Goal: Obtain resource: Obtain resource

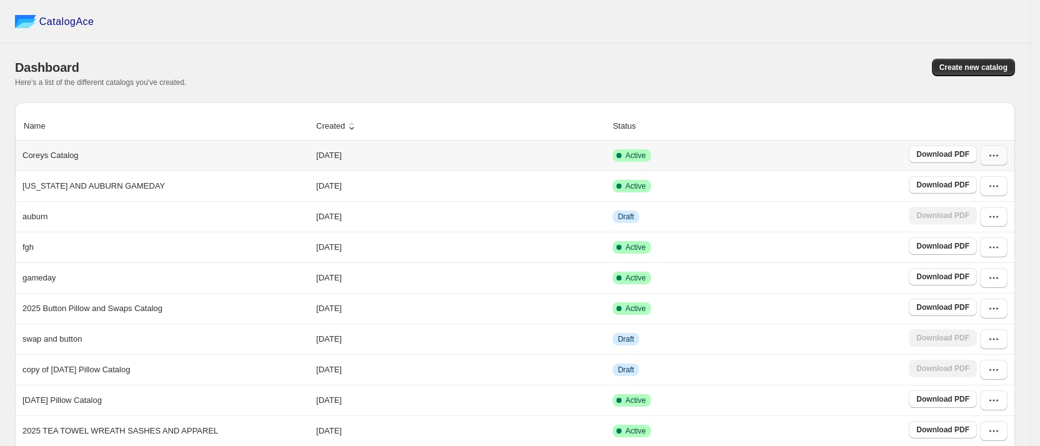
click at [1000, 159] on icon "button" at bounding box center [994, 155] width 12 height 12
click at [997, 204] on span "View catalog links" at bounding box center [987, 210] width 46 height 22
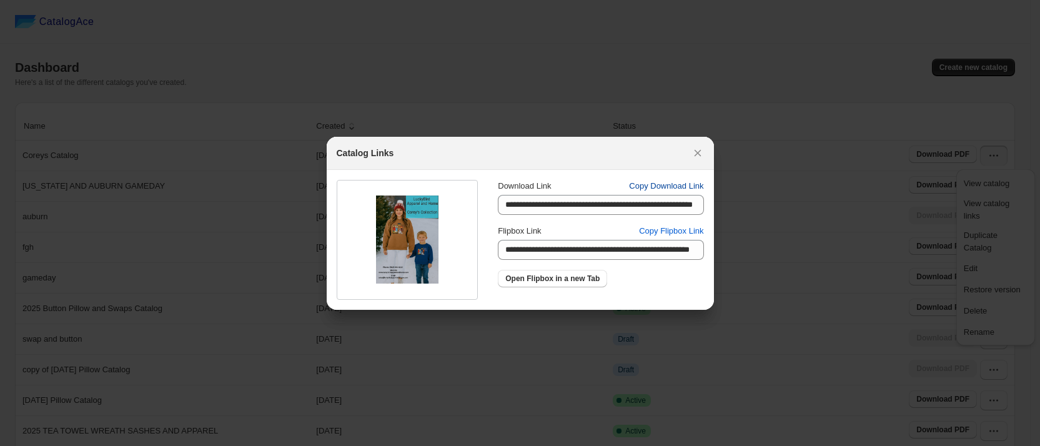
click at [668, 187] on span "Copy Download Link" at bounding box center [666, 186] width 74 height 12
click at [696, 157] on icon ":rv:" at bounding box center [698, 153] width 12 height 12
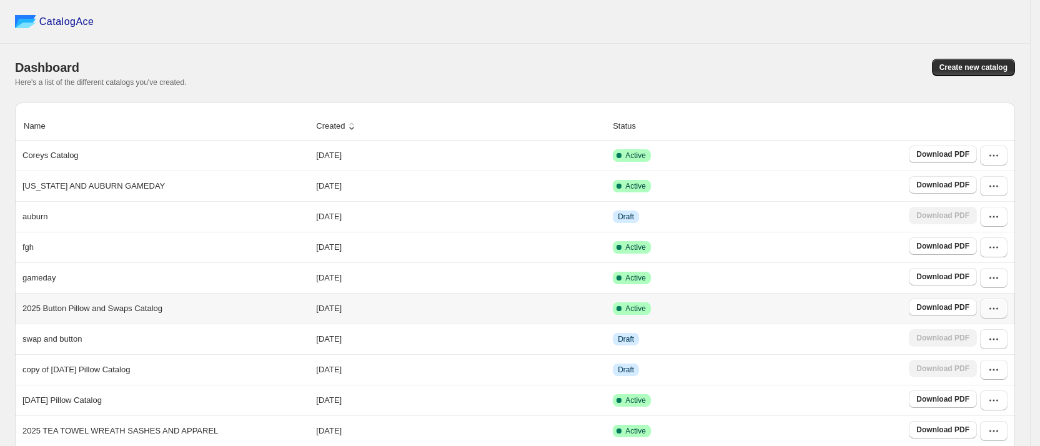
click at [995, 309] on icon "button" at bounding box center [995, 309] width 2 height 2
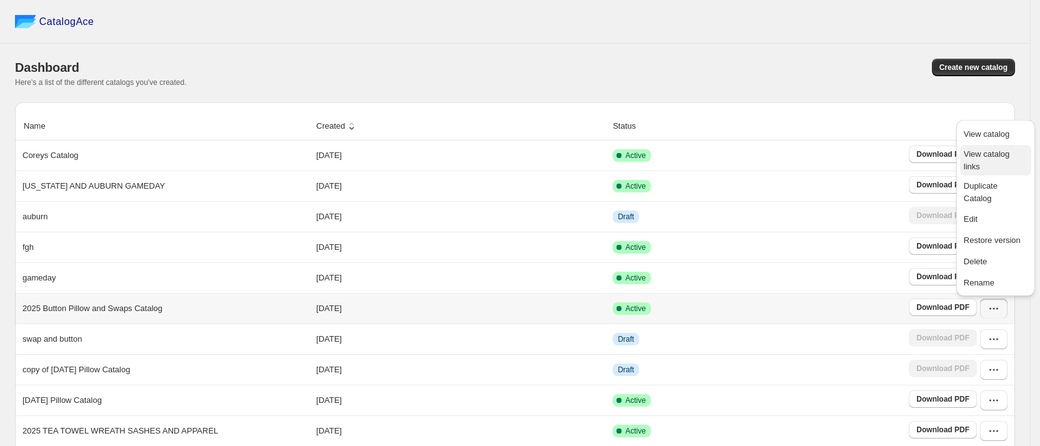
click at [989, 159] on span "View catalog links" at bounding box center [987, 160] width 46 height 22
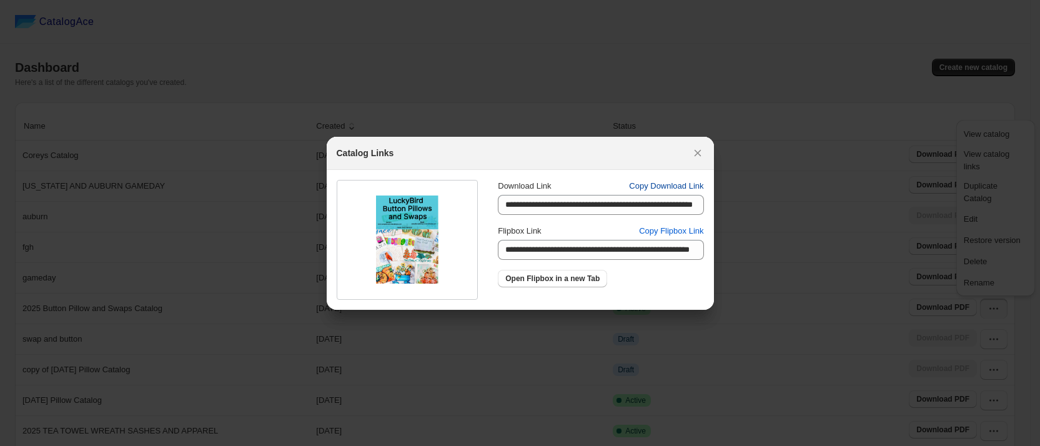
click at [678, 188] on span "Copy Download Link" at bounding box center [666, 186] width 74 height 12
click at [700, 152] on icon ":rv:" at bounding box center [698, 153] width 12 height 12
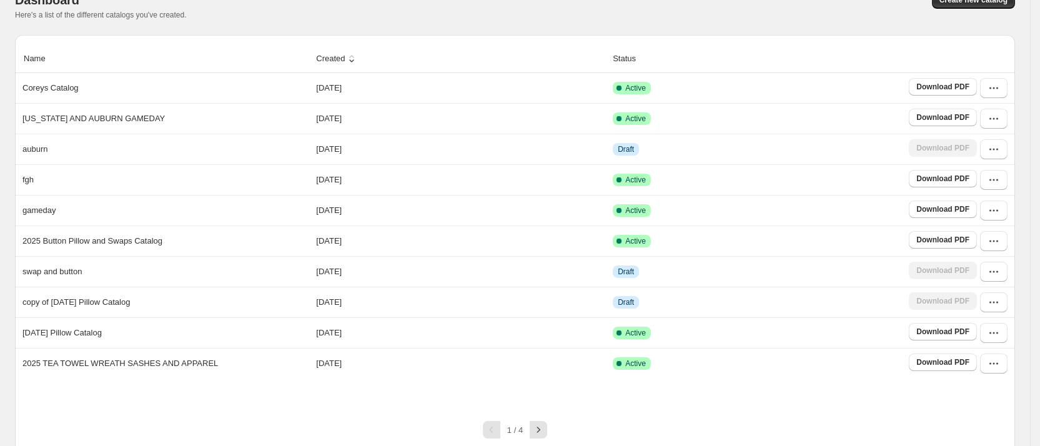
scroll to position [97, 0]
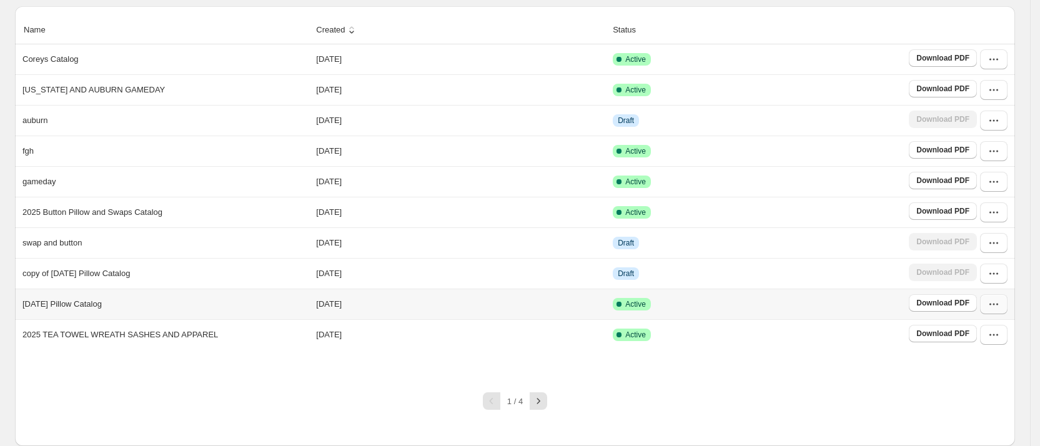
click at [1008, 304] on button "button" at bounding box center [993, 304] width 27 height 20
click at [994, 150] on span "View catalog links" at bounding box center [987, 156] width 46 height 22
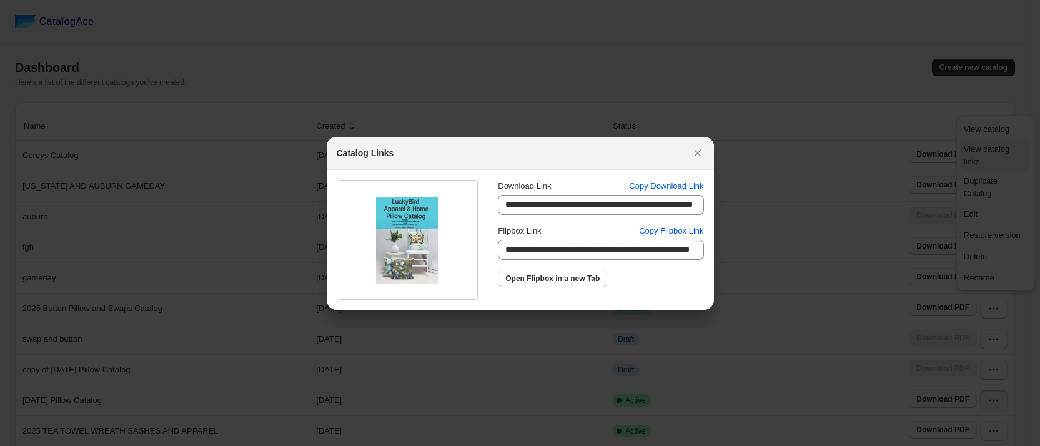
scroll to position [0, 0]
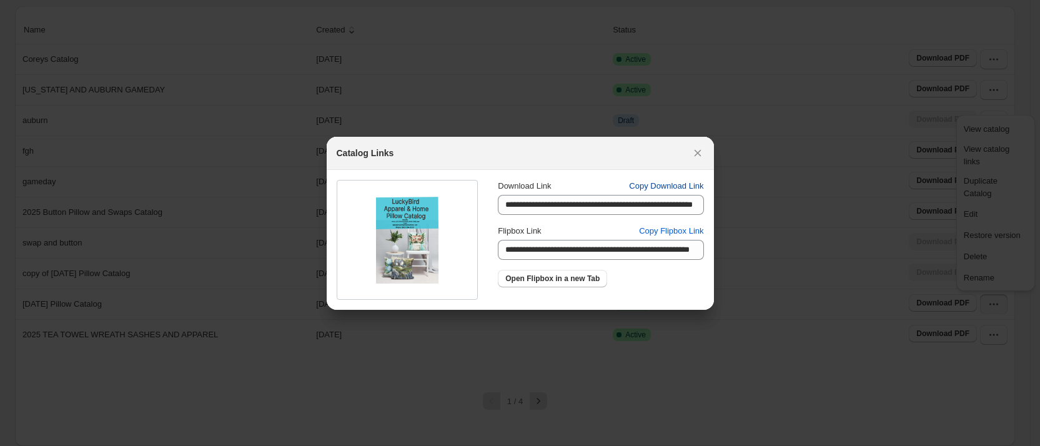
click at [680, 185] on span "Copy Download Link" at bounding box center [666, 186] width 74 height 12
click at [699, 155] on icon ":rv:" at bounding box center [698, 153] width 12 height 12
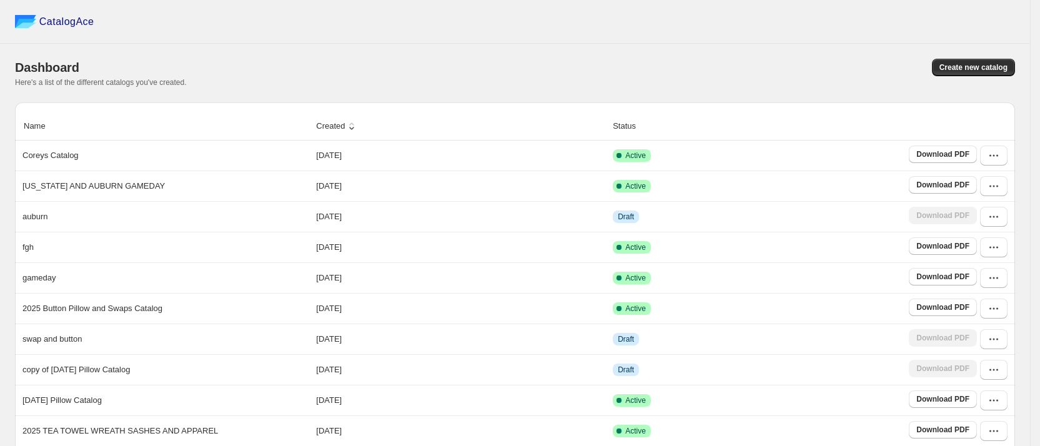
scroll to position [97, 0]
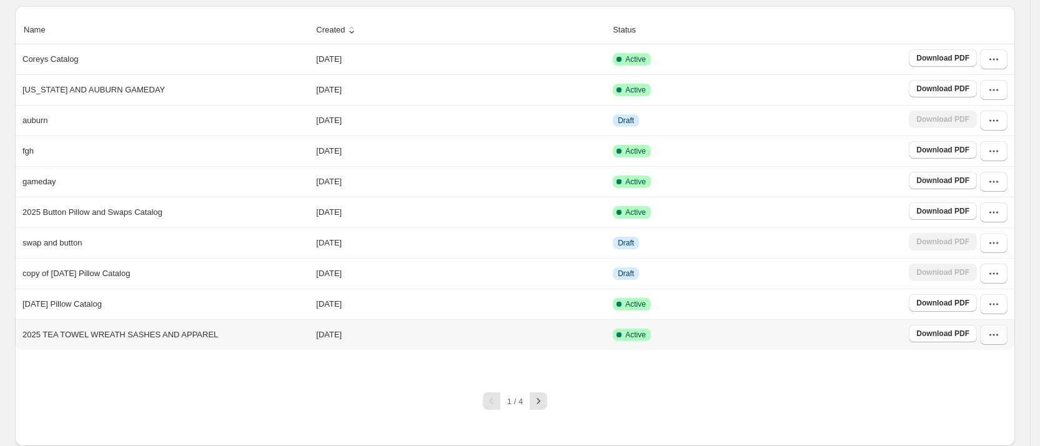
click at [1000, 336] on icon "button" at bounding box center [994, 335] width 12 height 12
click at [1007, 178] on span "View catalog links" at bounding box center [987, 187] width 46 height 22
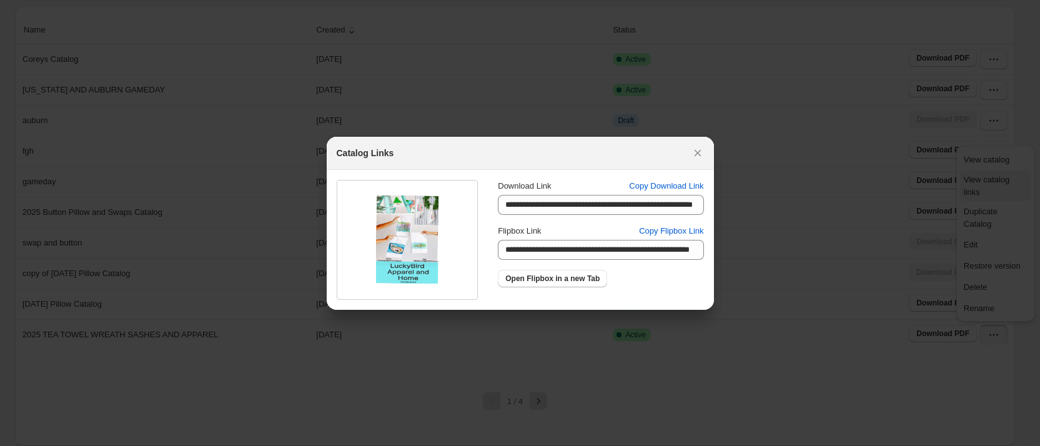
scroll to position [0, 0]
click at [665, 185] on span "Copy Download Link" at bounding box center [666, 186] width 74 height 12
click at [697, 152] on icon ":rv:" at bounding box center [698, 153] width 12 height 12
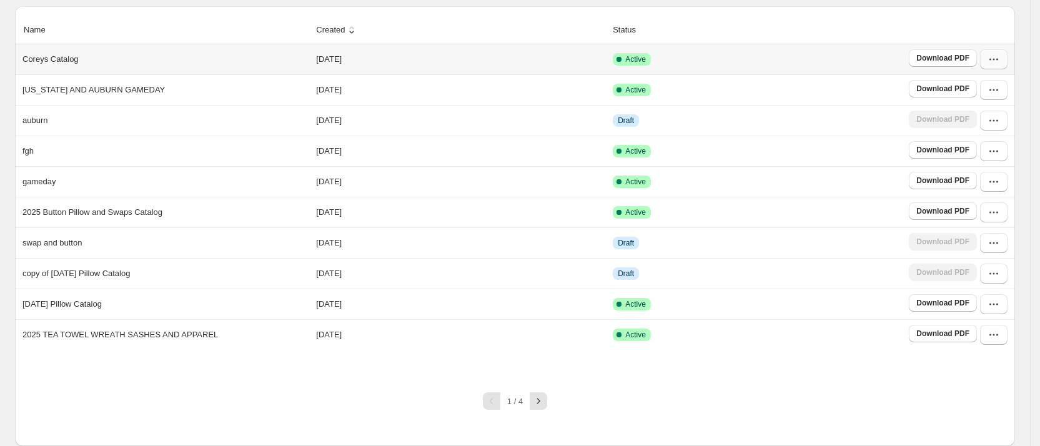
click at [1008, 62] on button "button" at bounding box center [993, 59] width 27 height 20
click at [997, 109] on span "View catalog links" at bounding box center [987, 113] width 46 height 22
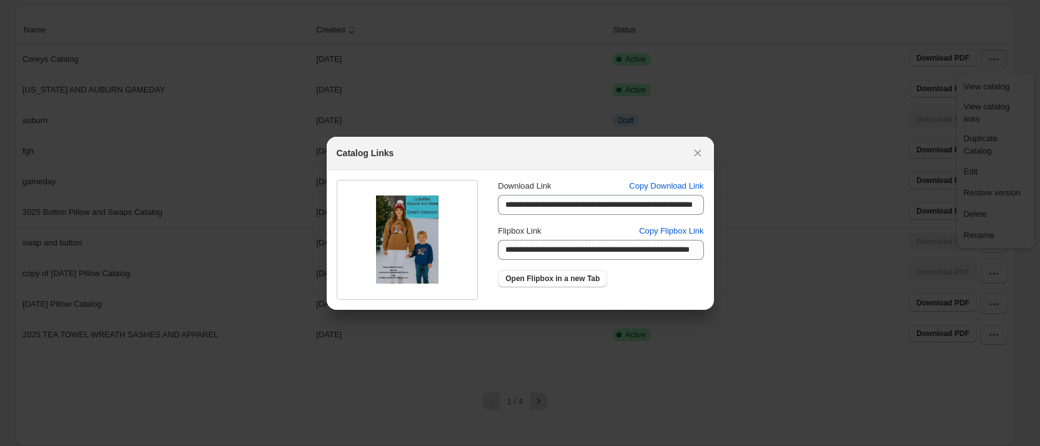
scroll to position [0, 0]
click at [682, 236] on span "Copy Flipbox Link" at bounding box center [671, 231] width 64 height 12
click at [699, 157] on icon ":rv:" at bounding box center [698, 153] width 12 height 12
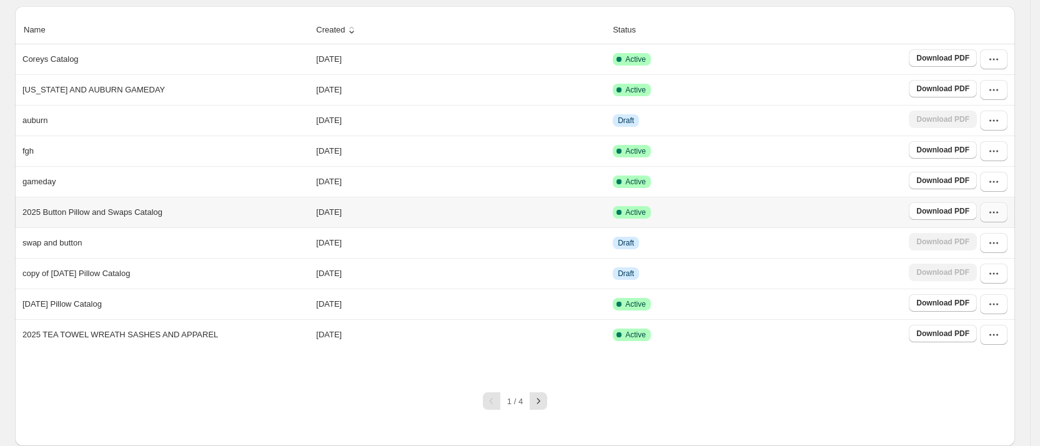
click at [1000, 215] on icon "button" at bounding box center [994, 212] width 12 height 12
click at [992, 264] on span "View catalog links" at bounding box center [987, 267] width 46 height 22
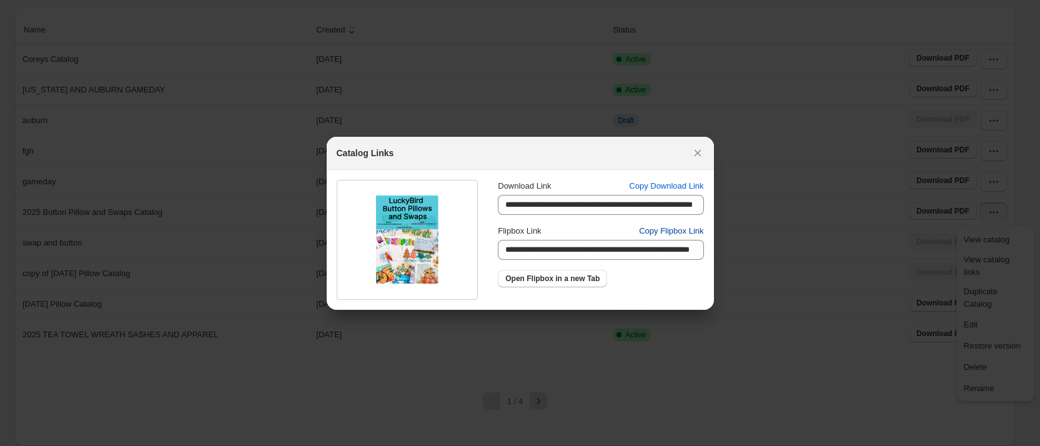
click at [685, 232] on span "Copy Flipbox Link" at bounding box center [671, 231] width 64 height 12
click at [699, 153] on icon ":rv:" at bounding box center [698, 153] width 12 height 12
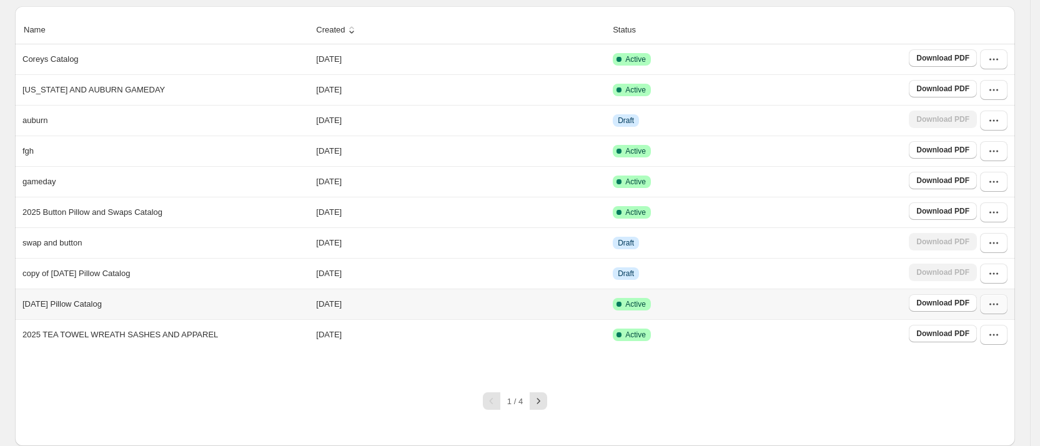
click at [1000, 306] on icon "button" at bounding box center [994, 304] width 12 height 12
click at [1001, 147] on span "View catalog links" at bounding box center [987, 156] width 46 height 22
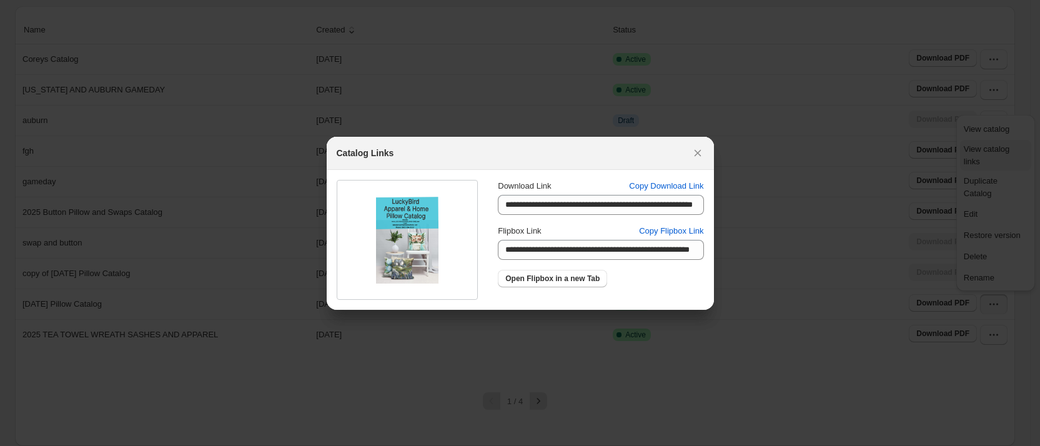
scroll to position [0, 0]
click at [690, 233] on span "Copy Flipbox Link" at bounding box center [671, 231] width 64 height 12
click at [697, 151] on icon ":rv:" at bounding box center [698, 153] width 12 height 12
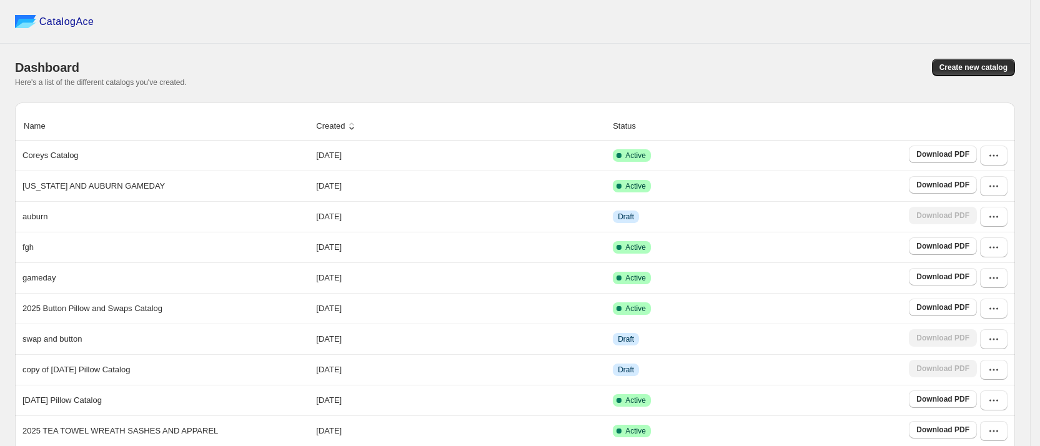
scroll to position [97, 0]
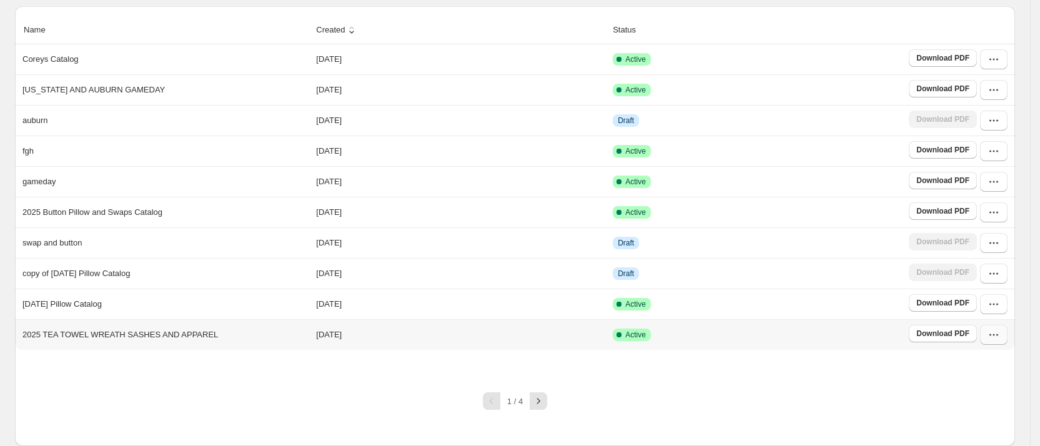
click at [1000, 336] on icon "button" at bounding box center [994, 335] width 12 height 12
click at [982, 177] on span "View catalog links" at bounding box center [987, 187] width 46 height 22
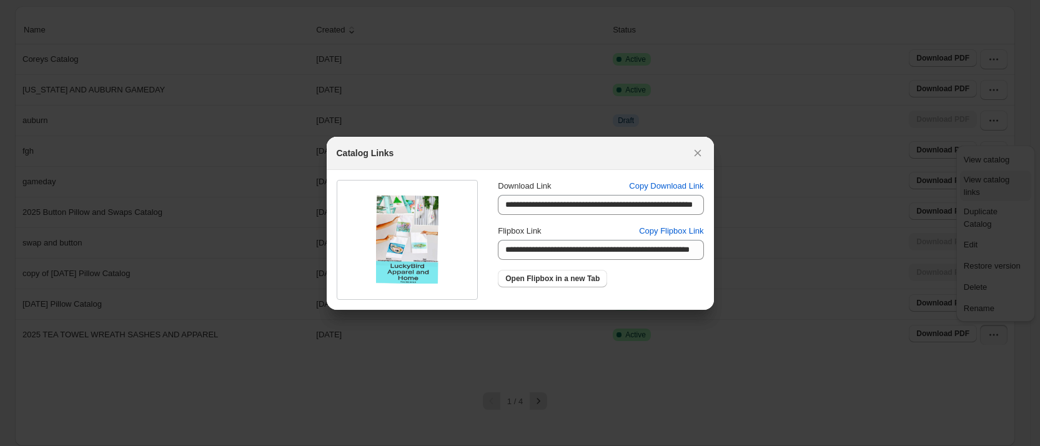
scroll to position [0, 0]
click at [691, 230] on span "Copy Flipbox Link" at bounding box center [671, 231] width 64 height 12
